Goal: Transaction & Acquisition: Purchase product/service

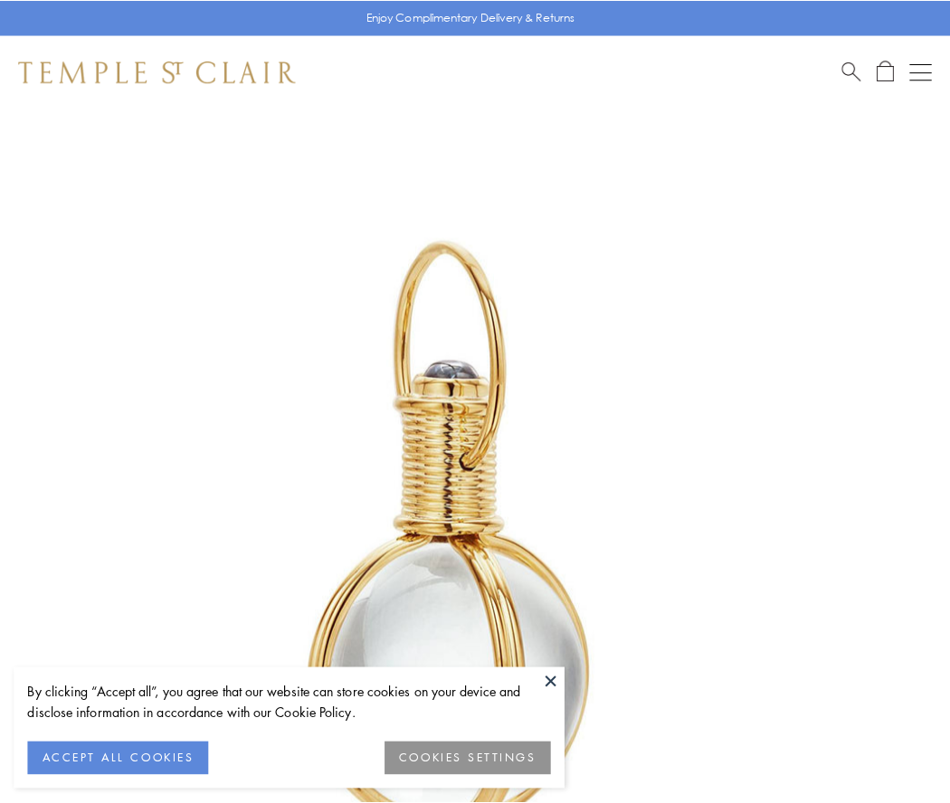
scroll to position [472, 0]
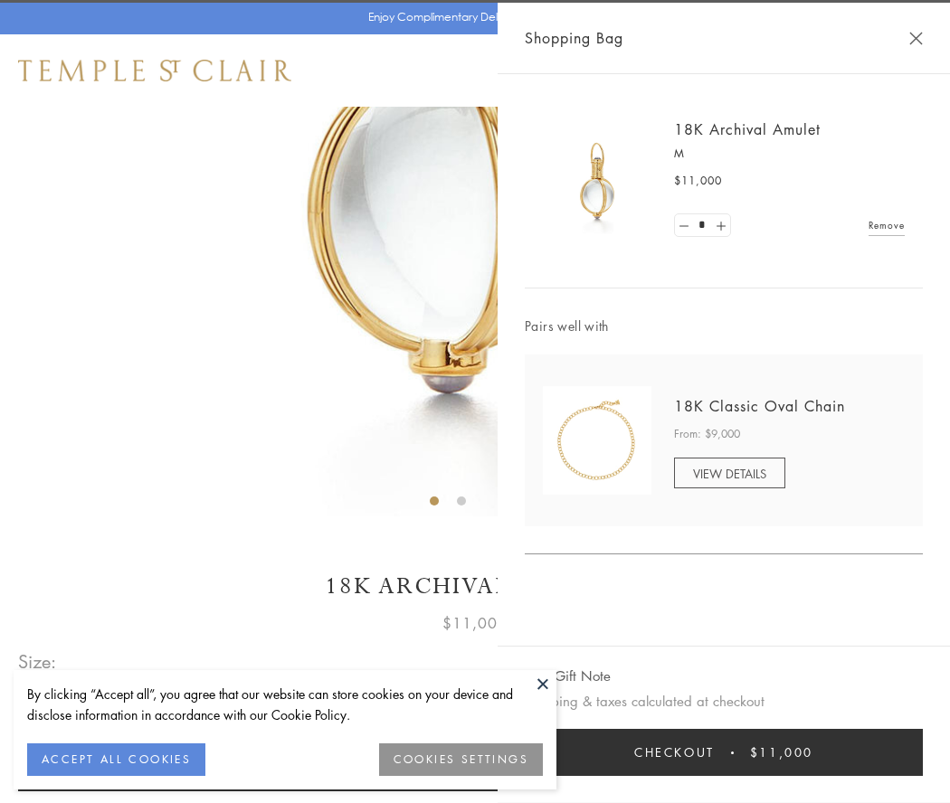
click at [723, 752] on button "Checkout $11,000" at bounding box center [724, 752] width 398 height 47
